Goal: Transaction & Acquisition: Subscribe to service/newsletter

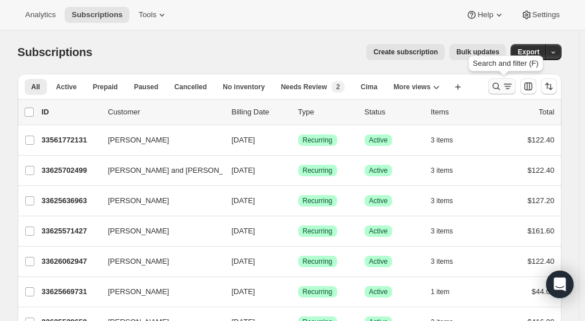
click at [496, 89] on icon "Search and filter results" at bounding box center [496, 86] width 11 height 11
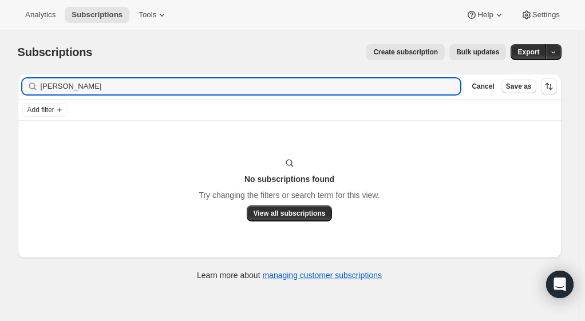
type input "[PERSON_NAME]"
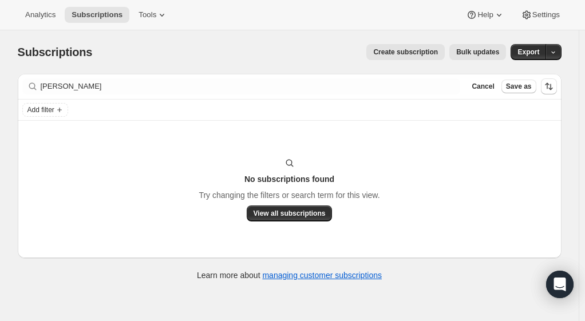
click at [423, 50] on span "Create subscription" at bounding box center [405, 52] width 65 height 9
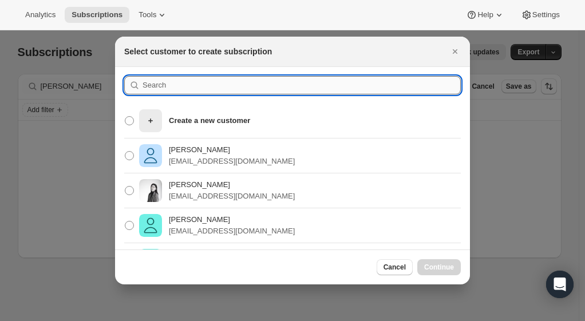
click at [219, 85] on input ":rc:" at bounding box center [302, 85] width 318 height 18
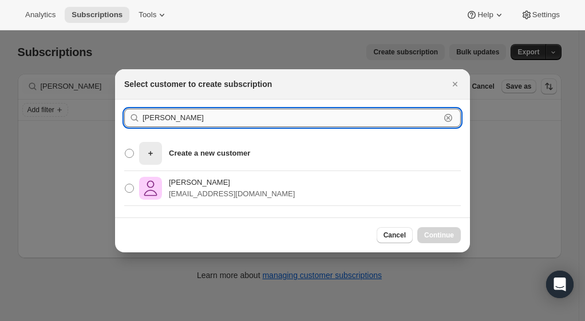
type input "[PERSON_NAME]"
click at [212, 184] on p "[PERSON_NAME]" at bounding box center [232, 182] width 126 height 11
click at [125, 184] on input "[PERSON_NAME] [EMAIL_ADDRESS][DOMAIN_NAME]" at bounding box center [125, 184] width 1 height 1
radio input "true"
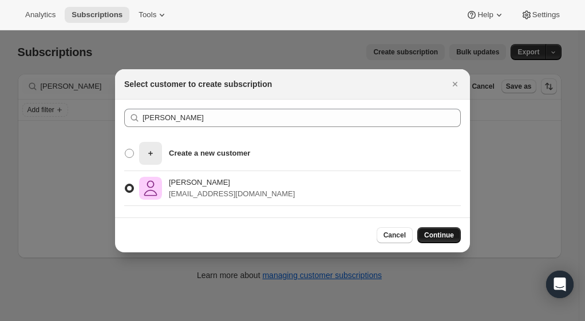
click at [449, 237] on span "Continue" at bounding box center [439, 235] width 30 height 9
